Goal: Task Accomplishment & Management: Use online tool/utility

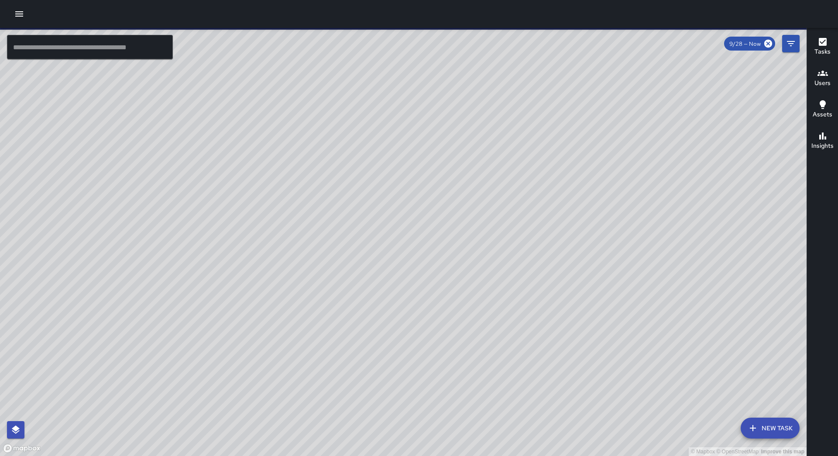
click at [21, 15] on icon "button" at bounding box center [19, 14] width 10 height 10
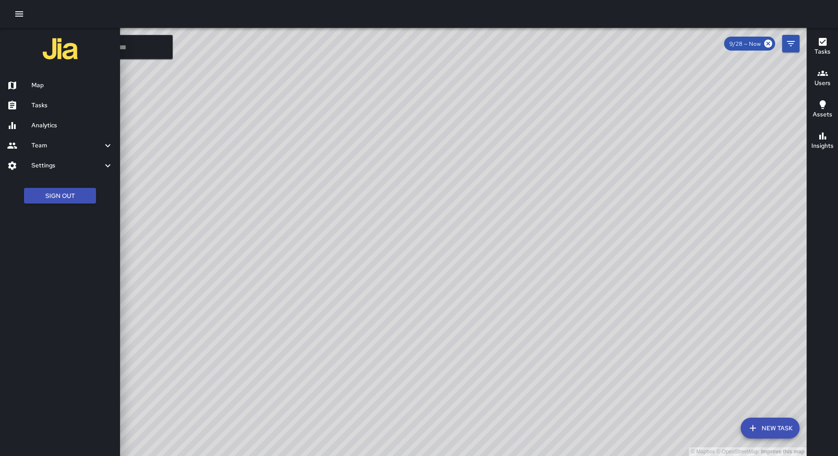
click at [42, 97] on div "Tasks" at bounding box center [60, 106] width 120 height 20
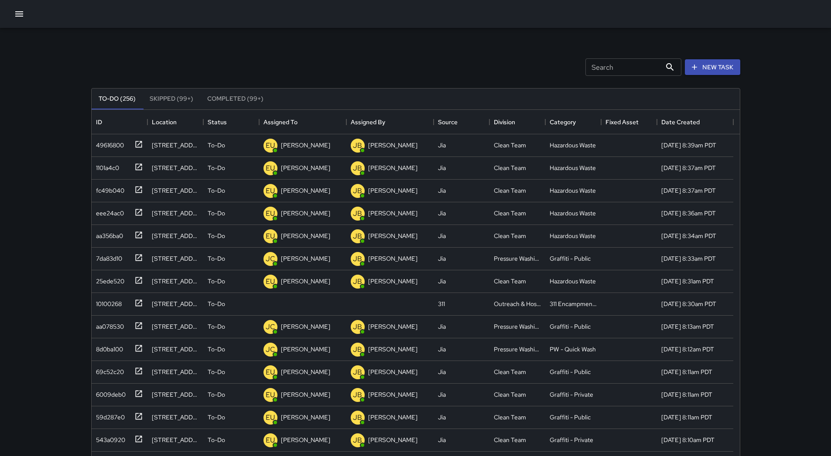
scroll to position [363, 642]
click at [300, 121] on icon "Sort" at bounding box center [304, 122] width 8 height 8
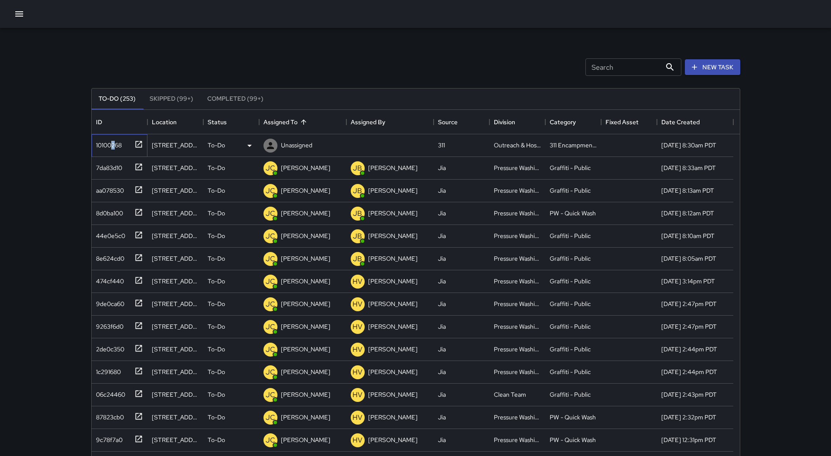
click at [112, 144] on div "10100268" at bounding box center [106, 143] width 29 height 12
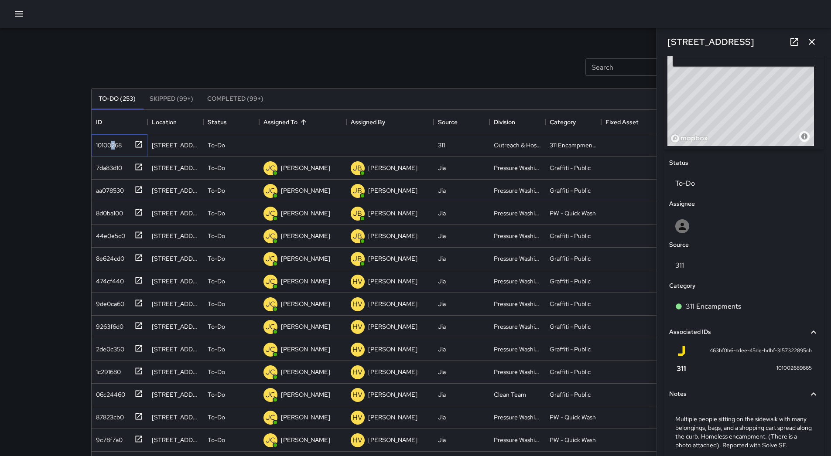
scroll to position [363, 0]
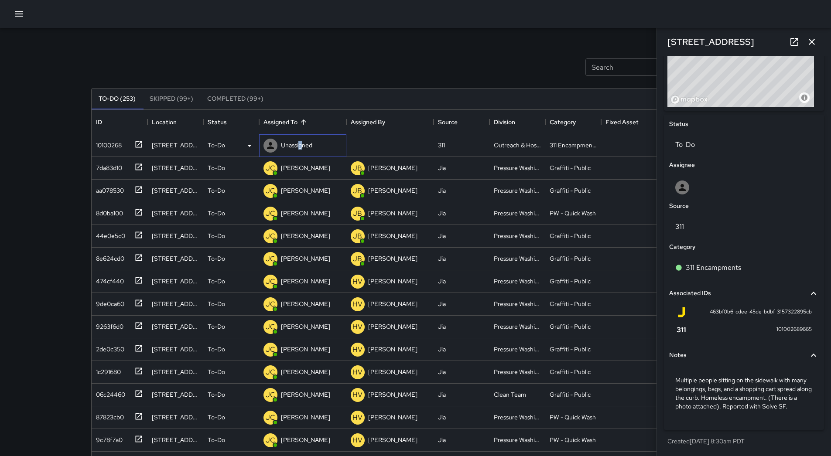
click at [302, 149] on p "Unassigned" at bounding box center [296, 145] width 31 height 9
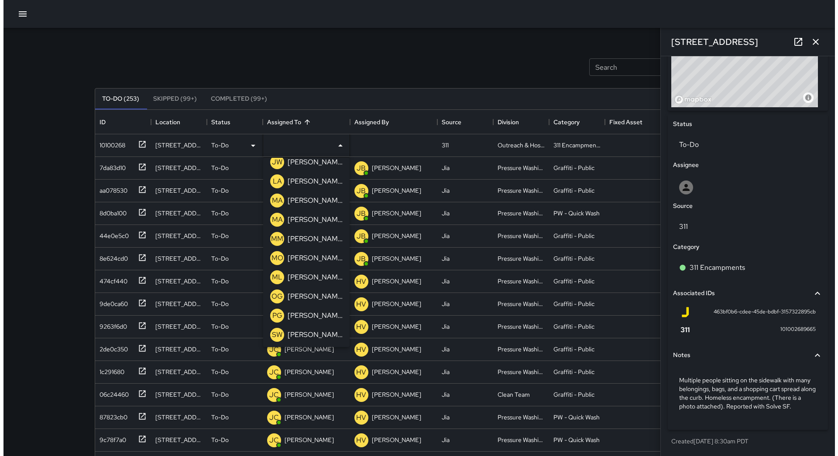
scroll to position [298, 0]
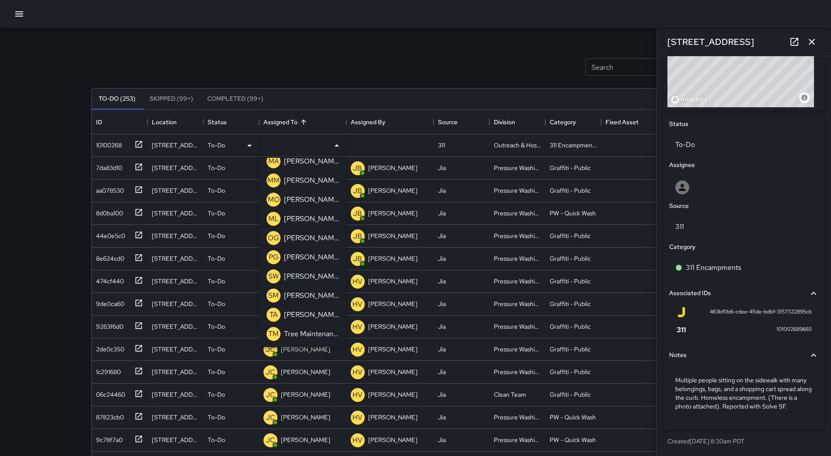
click at [308, 222] on p "[PERSON_NAME]" at bounding box center [311, 219] width 55 height 10
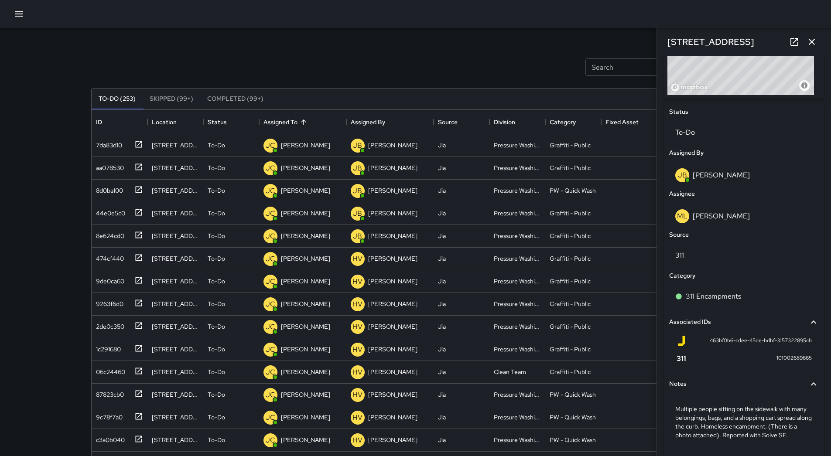
click at [15, 11] on icon "button" at bounding box center [19, 14] width 10 height 10
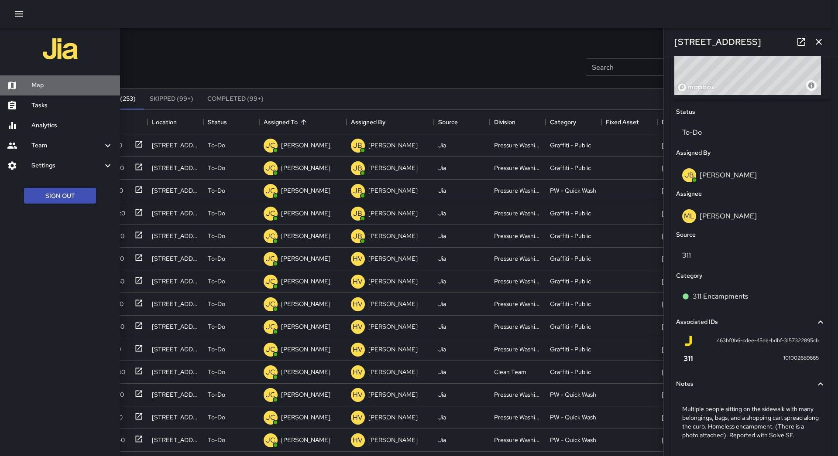
click at [42, 78] on div "Map" at bounding box center [60, 85] width 120 height 20
